Goal: Find specific page/section: Find specific page/section

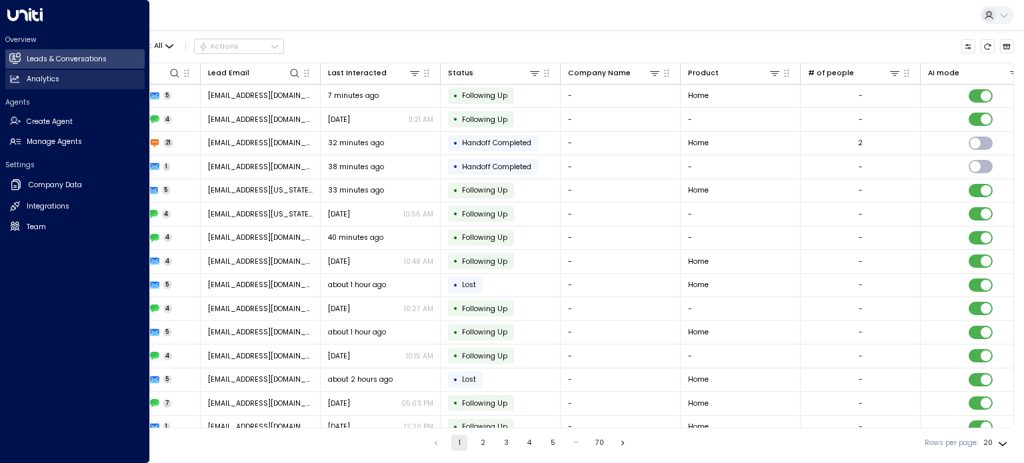
click at [19, 73] on icon at bounding box center [14, 78] width 11 height 11
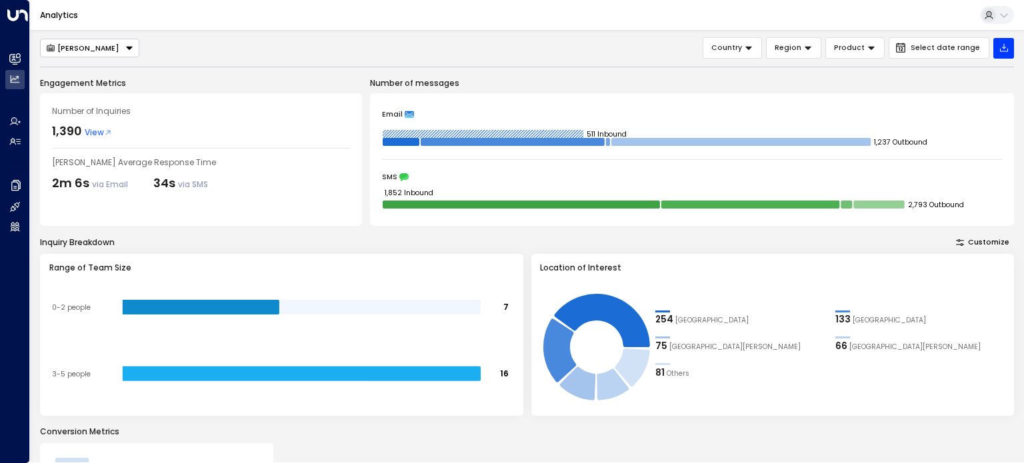
click at [241, 90] on div "Engagement Metrics Number of Inquiries 1,390 View [PERSON_NAME] Average Respons…" at bounding box center [201, 151] width 322 height 149
click at [966, 241] on icon "button" at bounding box center [960, 242] width 11 height 11
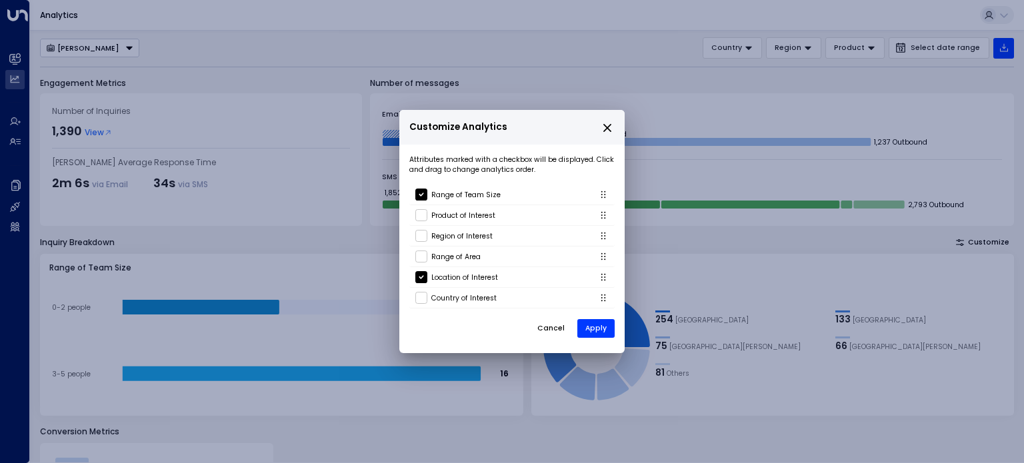
click at [603, 128] on icon "close" at bounding box center [607, 128] width 12 height 12
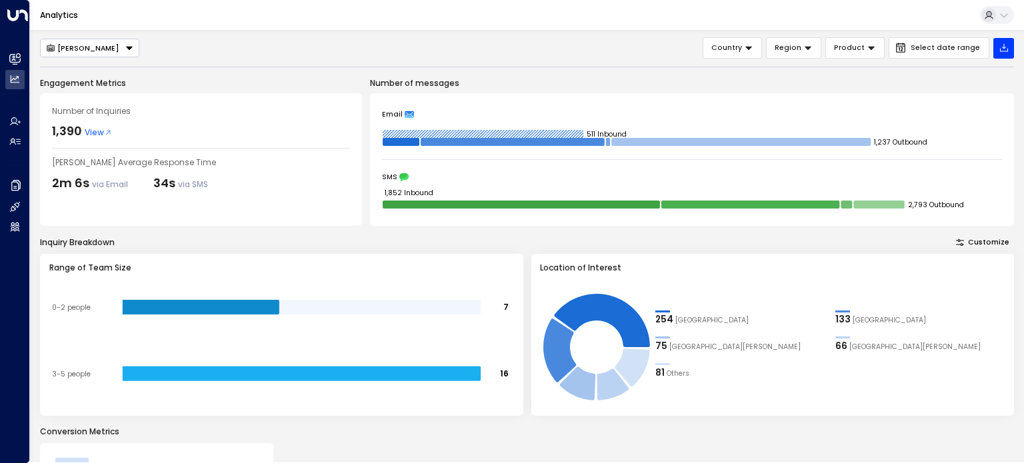
click at [93, 135] on span "View" at bounding box center [98, 133] width 27 height 12
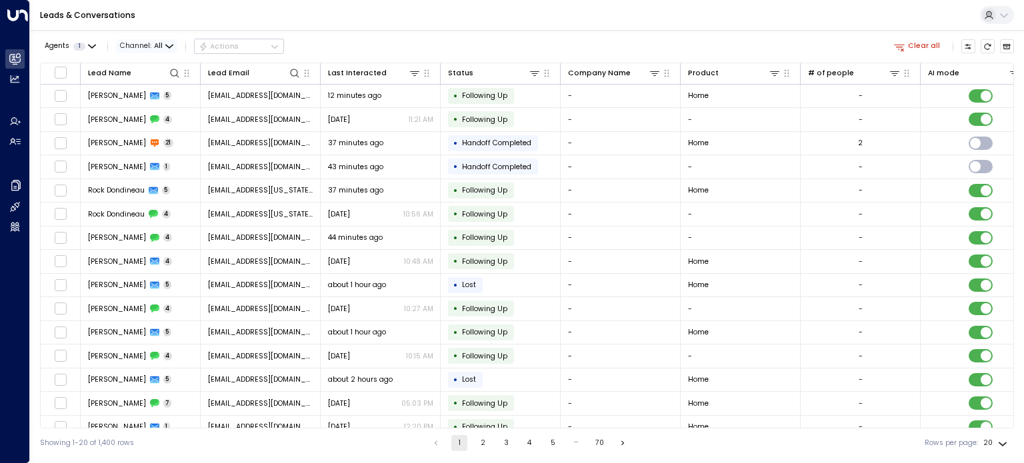
click at [168, 39] on span "Channel: All" at bounding box center [146, 46] width 61 height 14
click at [163, 147] on li "Voice" at bounding box center [151, 153] width 64 height 19
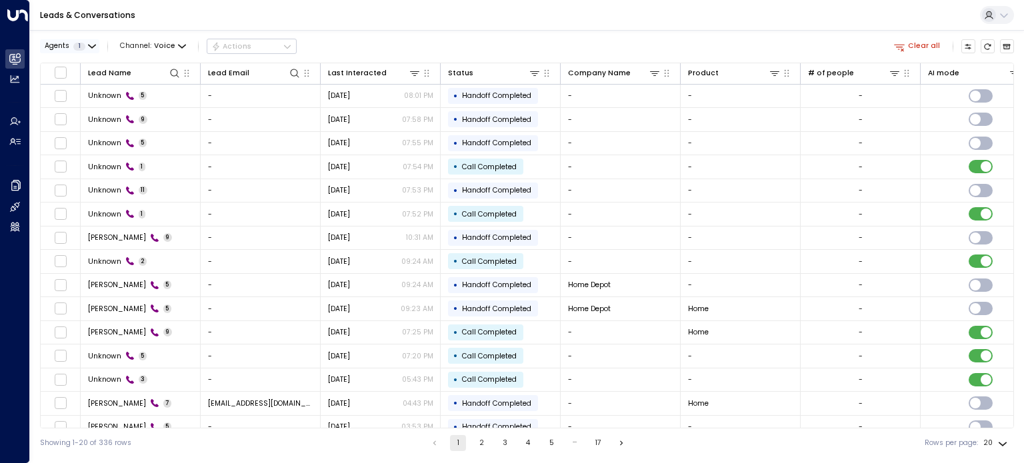
click at [93, 45] on icon "button" at bounding box center [92, 47] width 8 height 8
click at [98, 90] on button "Clear" at bounding box center [103, 91] width 21 height 8
click at [267, 19] on div at bounding box center [512, 231] width 1024 height 463
click at [77, 45] on icon "button" at bounding box center [76, 47] width 8 height 8
click at [75, 93] on button "Select All" at bounding box center [64, 91] width 35 height 8
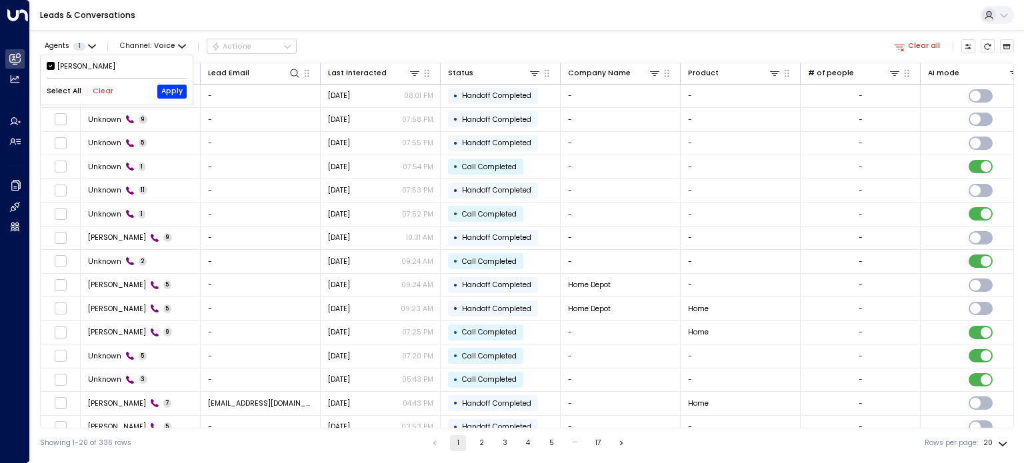
click at [103, 92] on button "Clear" at bounding box center [103, 91] width 21 height 8
click at [339, 37] on div at bounding box center [512, 231] width 1024 height 463
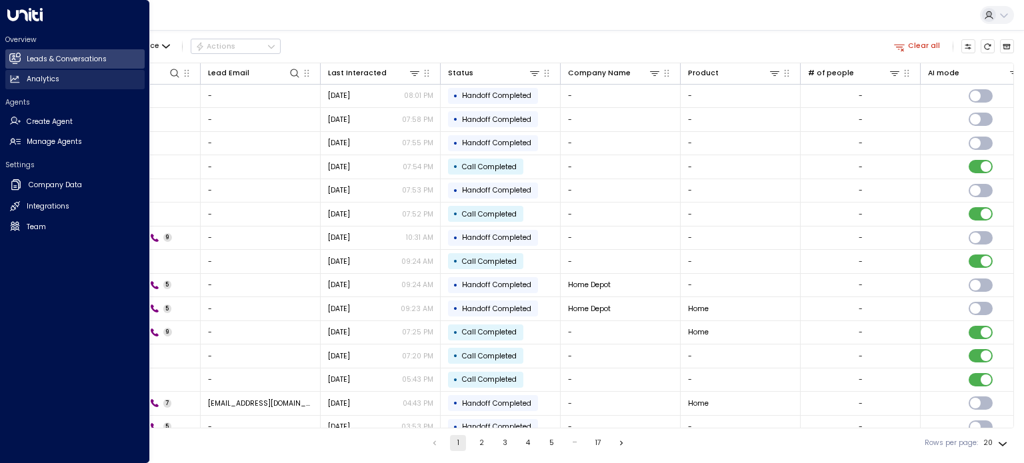
click at [18, 84] on icon at bounding box center [14, 78] width 11 height 11
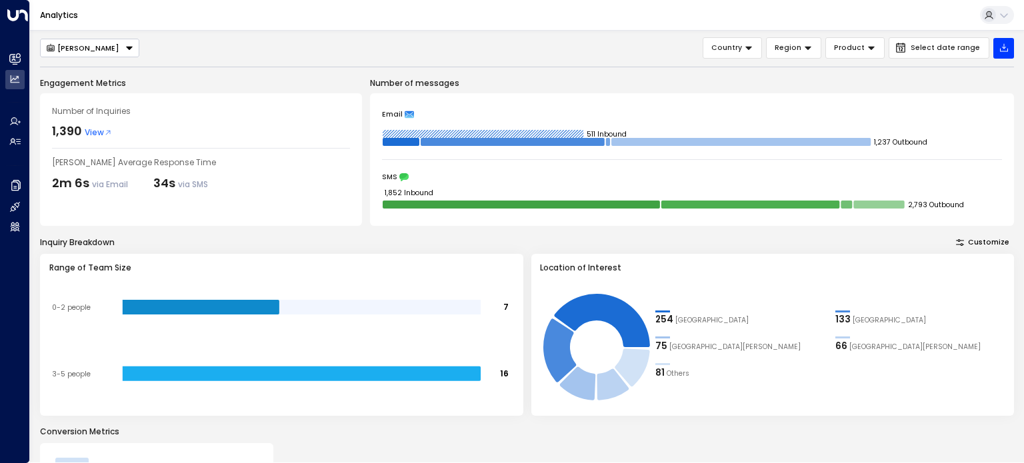
click at [115, 51] on button "[PERSON_NAME]" at bounding box center [89, 48] width 99 height 19
click at [146, 55] on div "[PERSON_NAME] [PERSON_NAME] Country Region Product Select date range" at bounding box center [527, 47] width 974 height 21
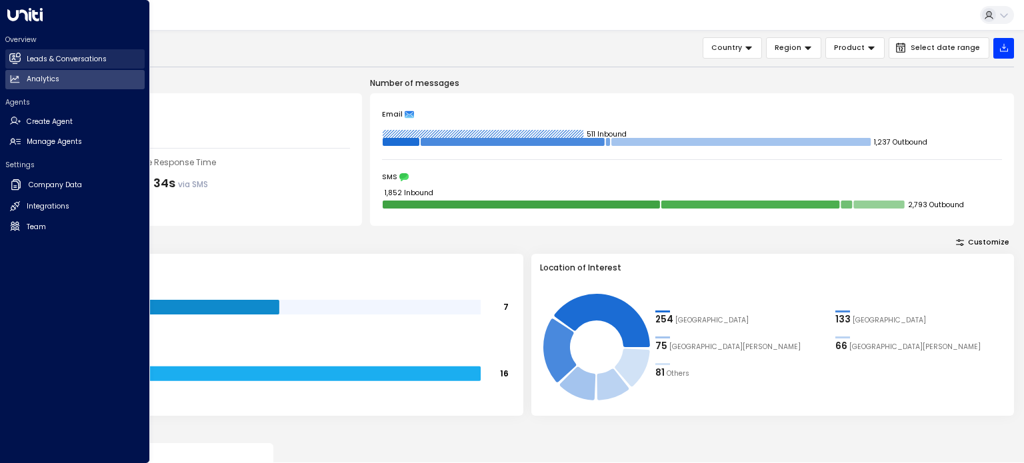
click at [42, 57] on h2 "Leads & Conversations" at bounding box center [67, 59] width 80 height 11
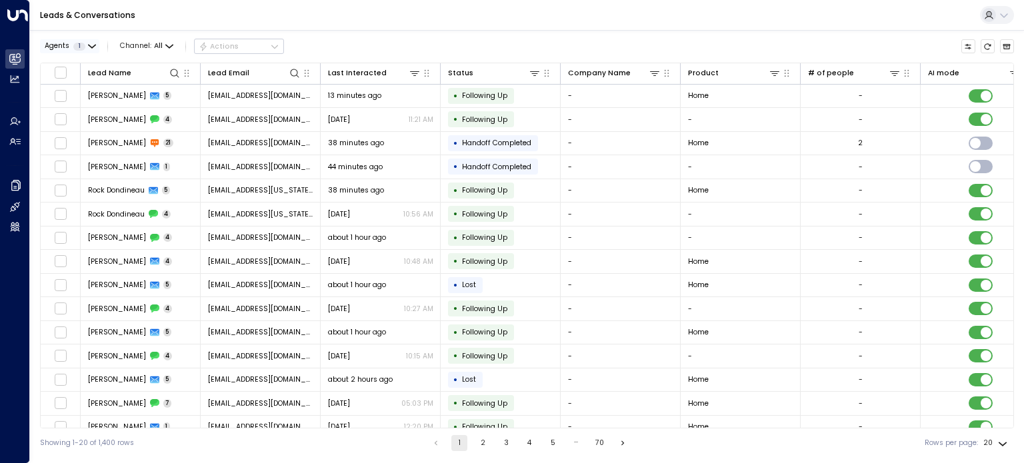
click at [93, 47] on icon "button" at bounding box center [92, 46] width 7 height 3
click at [429, 18] on div at bounding box center [512, 231] width 1024 height 463
click at [165, 43] on icon "button" at bounding box center [169, 47] width 8 height 8
click at [154, 151] on p "Voice" at bounding box center [151, 153] width 43 height 11
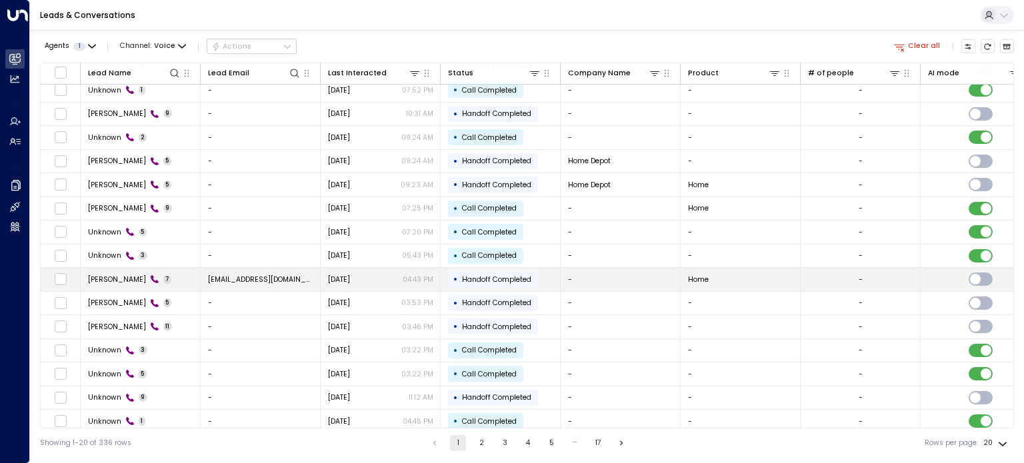
scroll to position [129, 0]
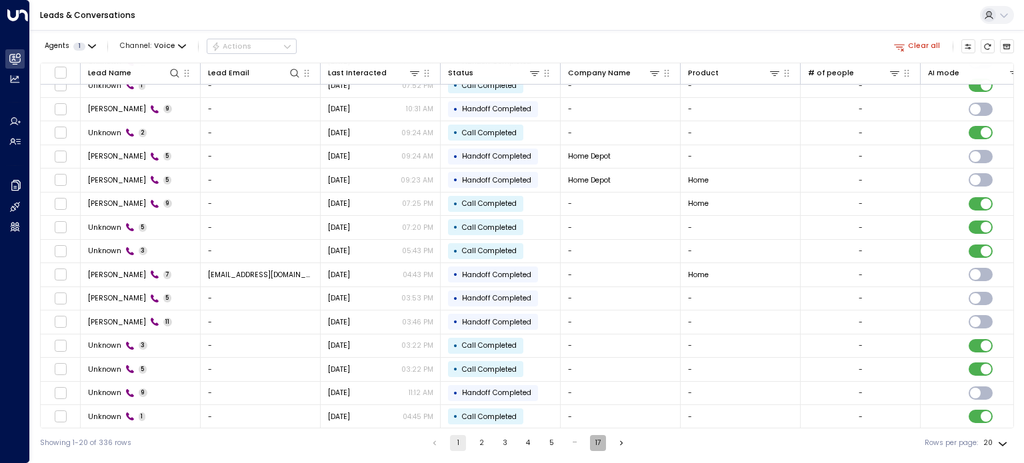
click at [597, 445] on button "17" at bounding box center [598, 443] width 16 height 16
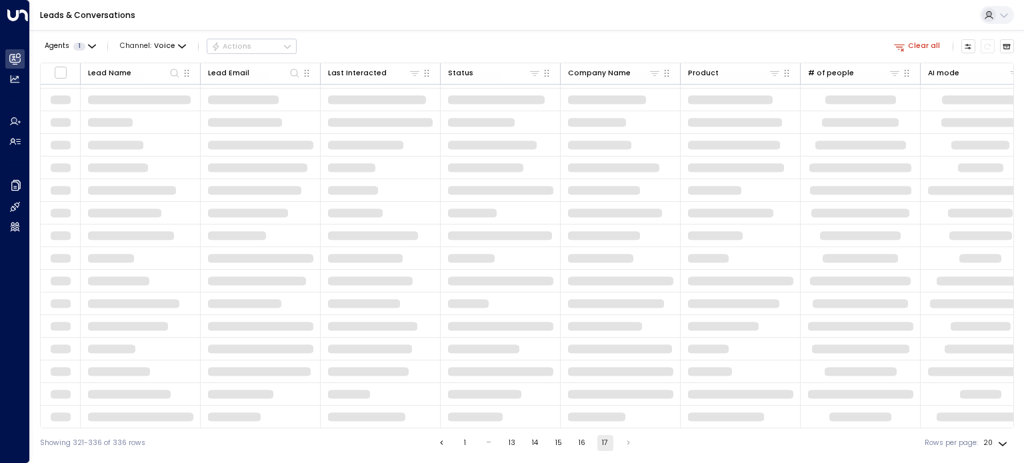
scroll to position [35, 0]
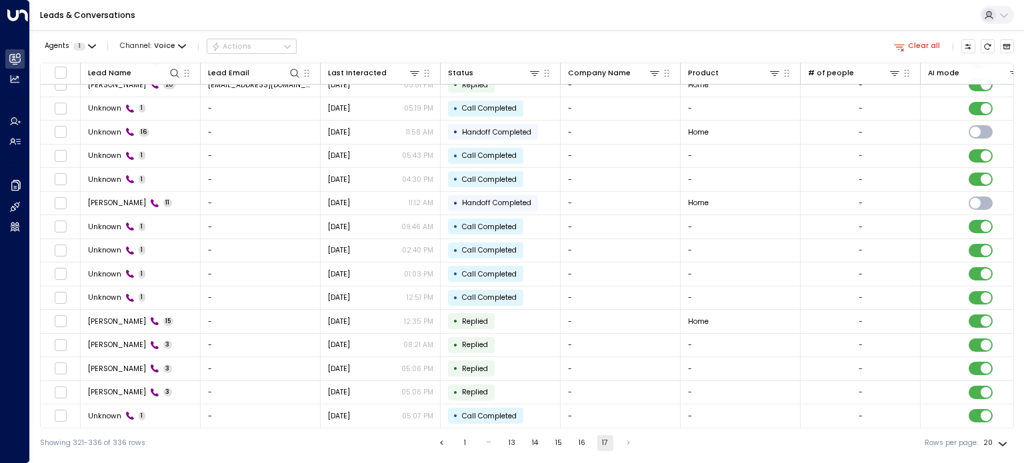
click at [628, 443] on li "pagination navigation" at bounding box center [628, 443] width 17 height 16
click at [178, 49] on icon "button" at bounding box center [182, 47] width 8 height 8
click at [153, 65] on p "All" at bounding box center [142, 62] width 32 height 6
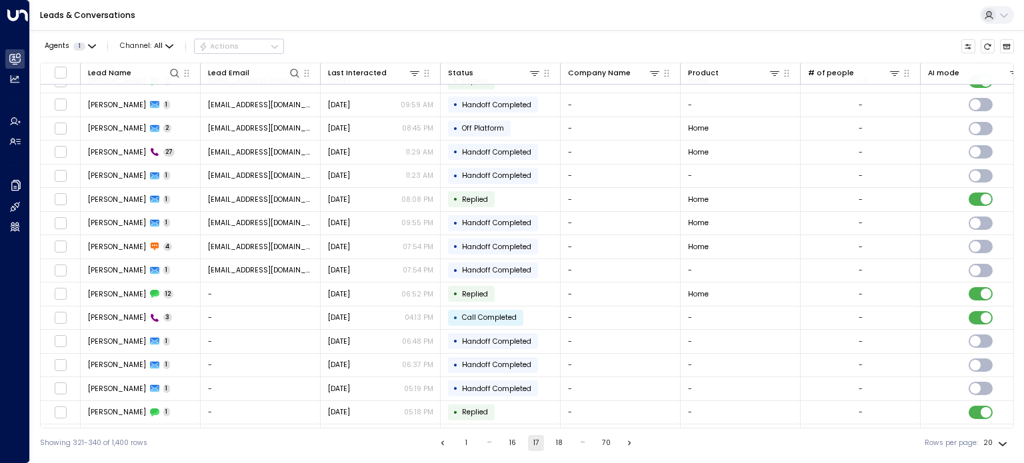
scroll to position [129, 0]
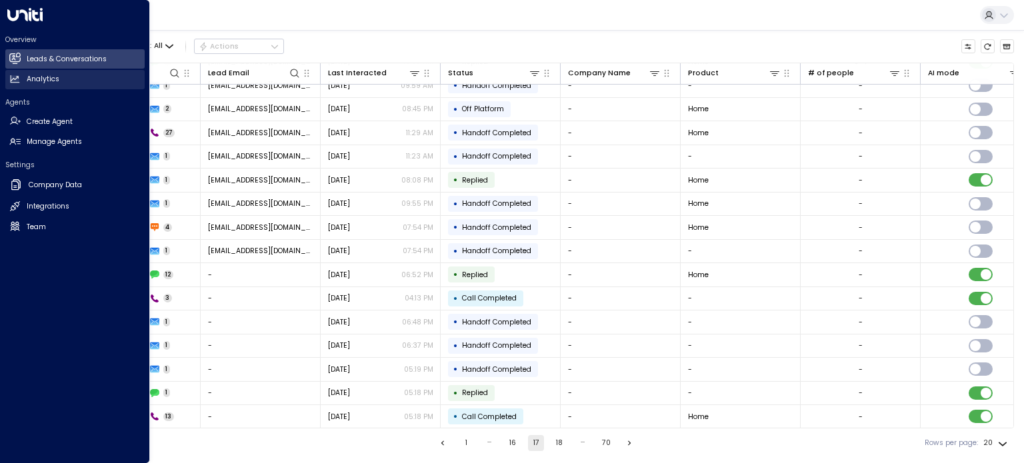
click at [35, 82] on h2 "Analytics" at bounding box center [43, 79] width 33 height 11
